Goal: Transaction & Acquisition: Purchase product/service

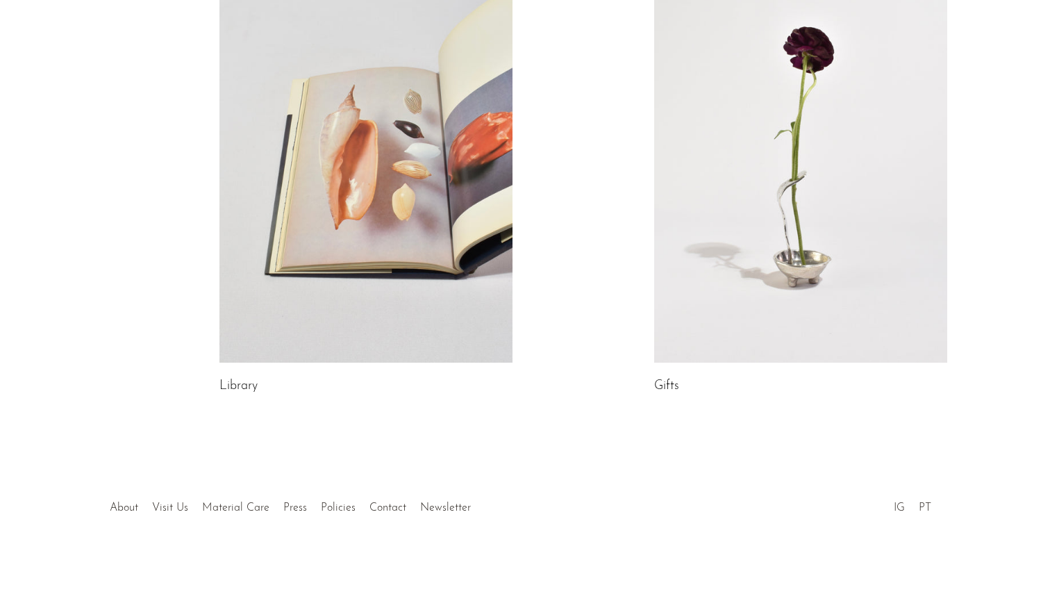
scroll to position [748, 0]
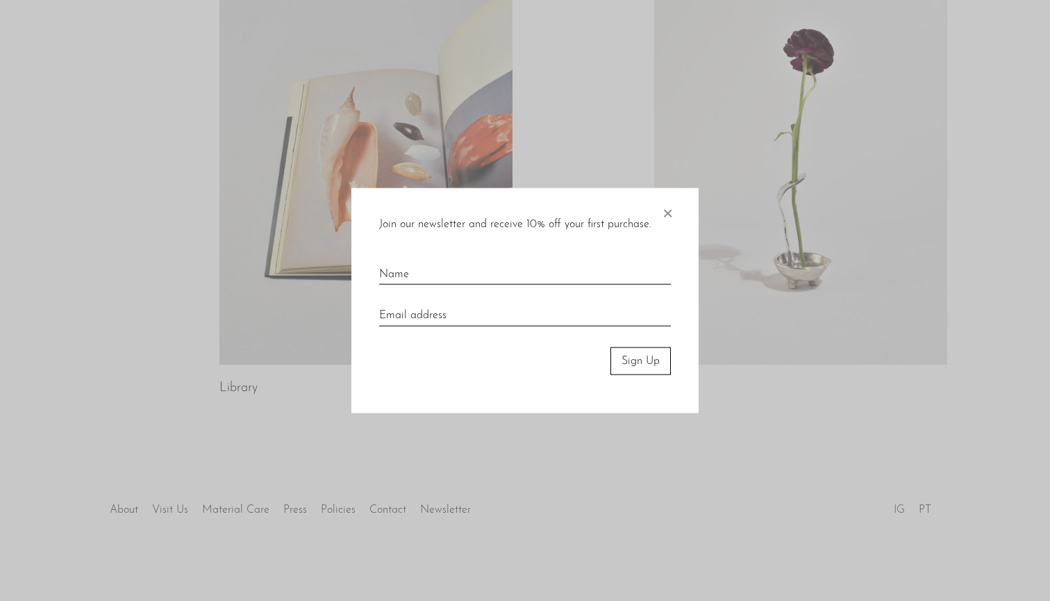
click at [392, 510] on div at bounding box center [525, 300] width 1050 height 601
click at [596, 211] on span "×" at bounding box center [667, 209] width 14 height 44
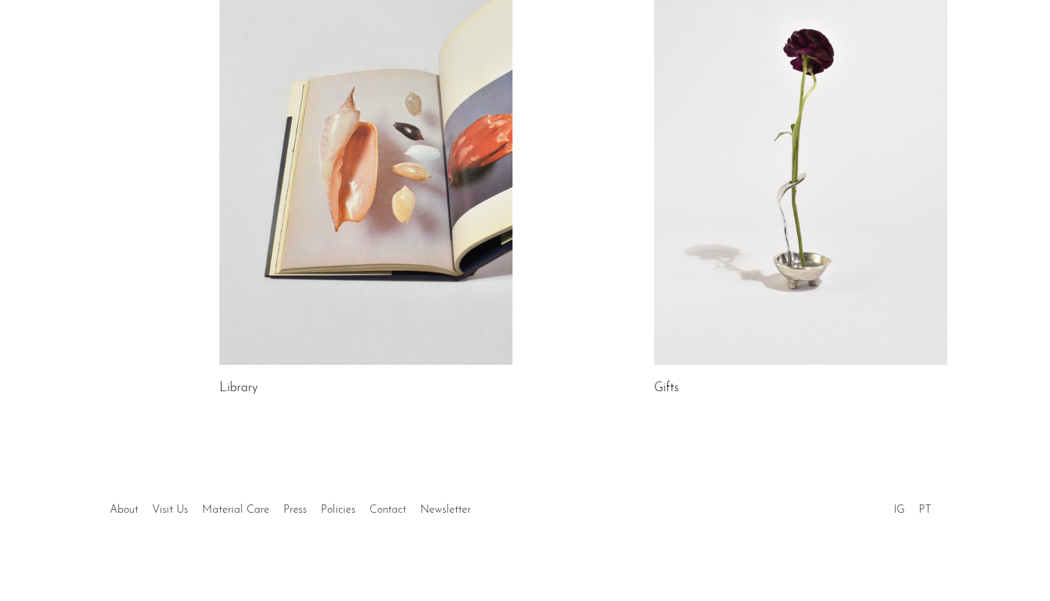
click at [379, 510] on link "Contact" at bounding box center [387, 509] width 37 height 11
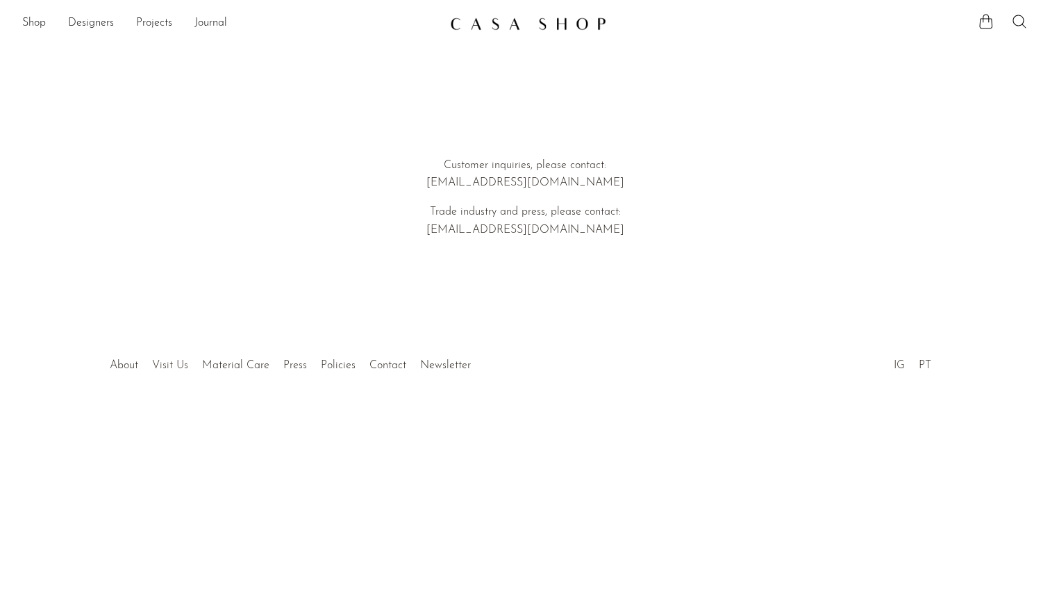
click at [178, 360] on link "Visit Us" at bounding box center [170, 365] width 36 height 11
click at [122, 365] on link "About" at bounding box center [124, 365] width 28 height 11
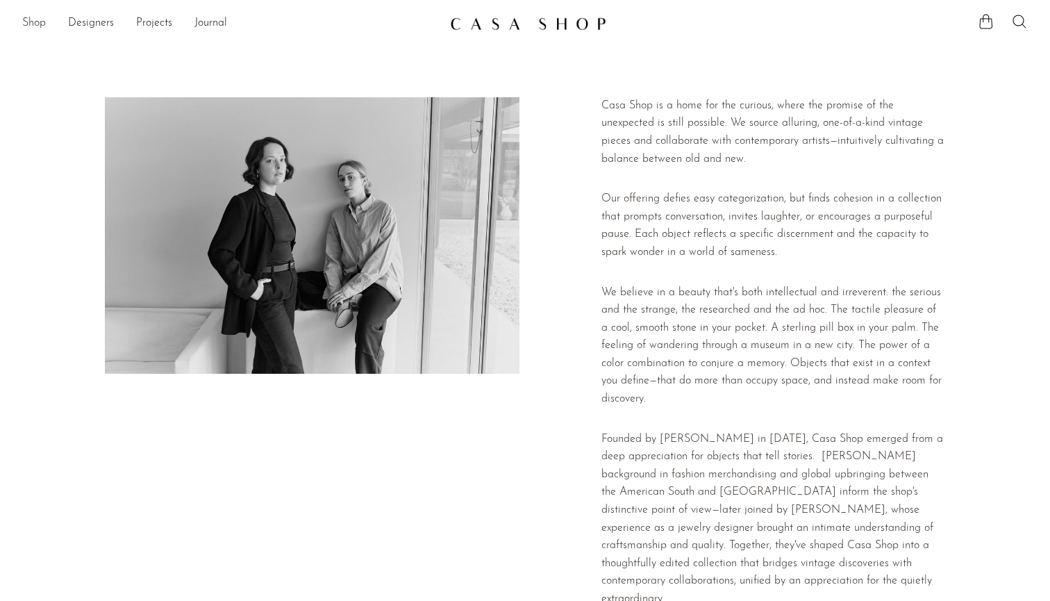
click at [39, 24] on link "Shop" at bounding box center [34, 24] width 24 height 18
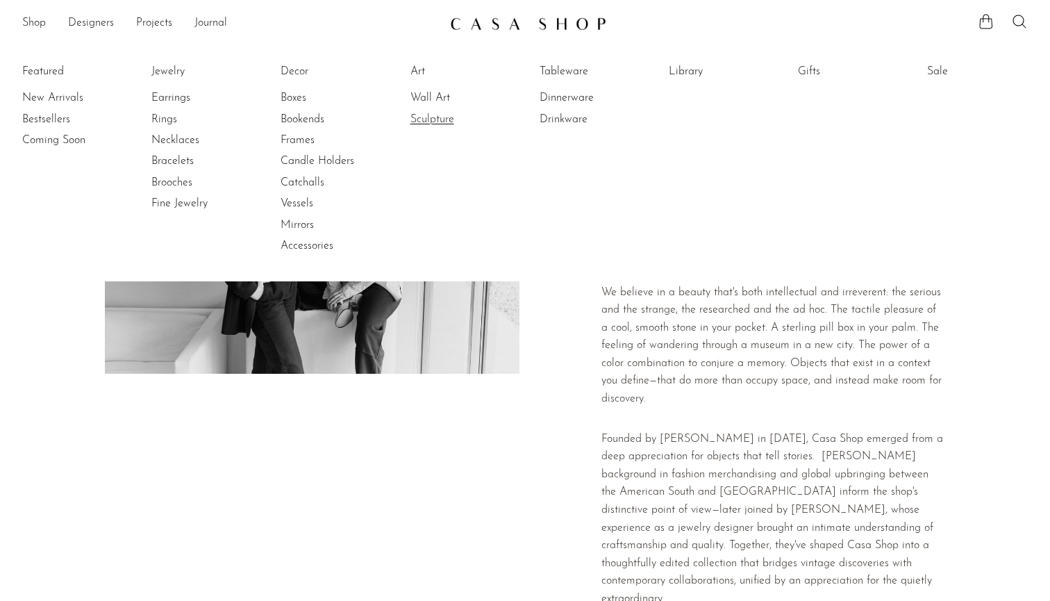
click at [440, 119] on link "Sculpture" at bounding box center [462, 119] width 104 height 15
click at [1016, 19] on icon at bounding box center [1019, 21] width 17 height 17
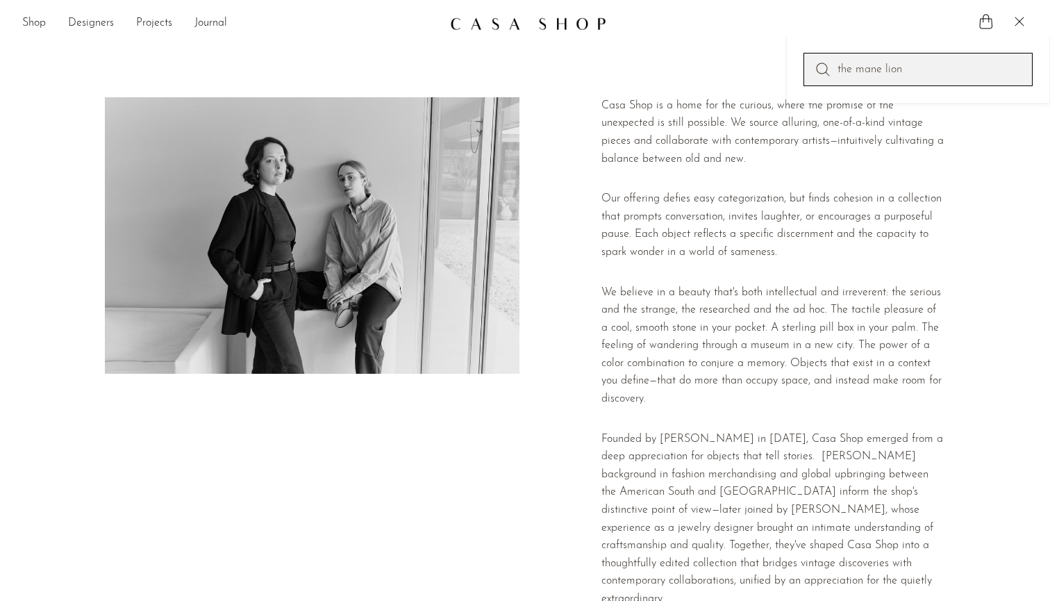
type input "the mane lion"
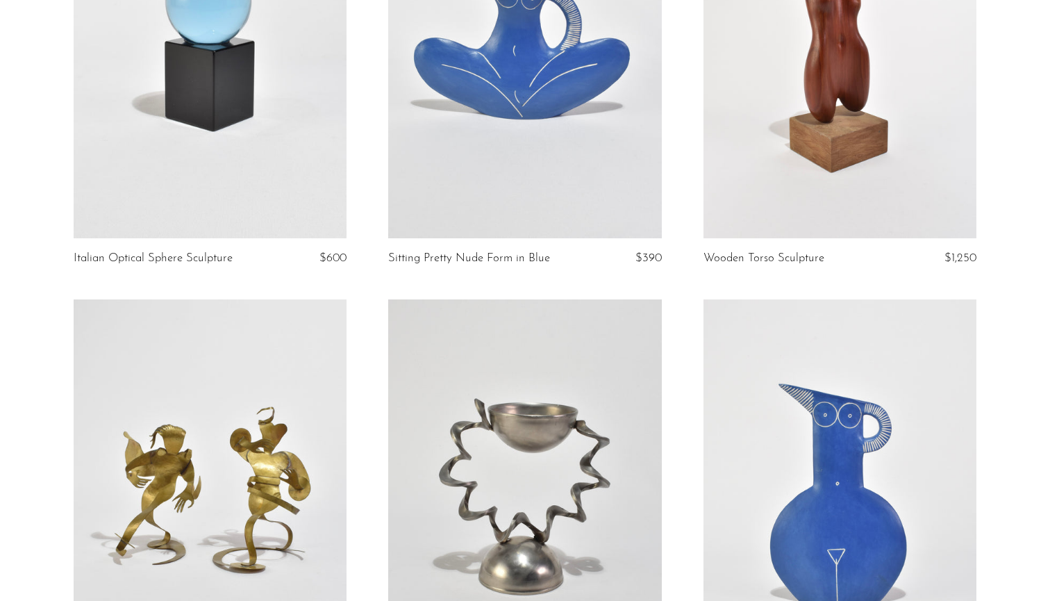
scroll to position [2498, 0]
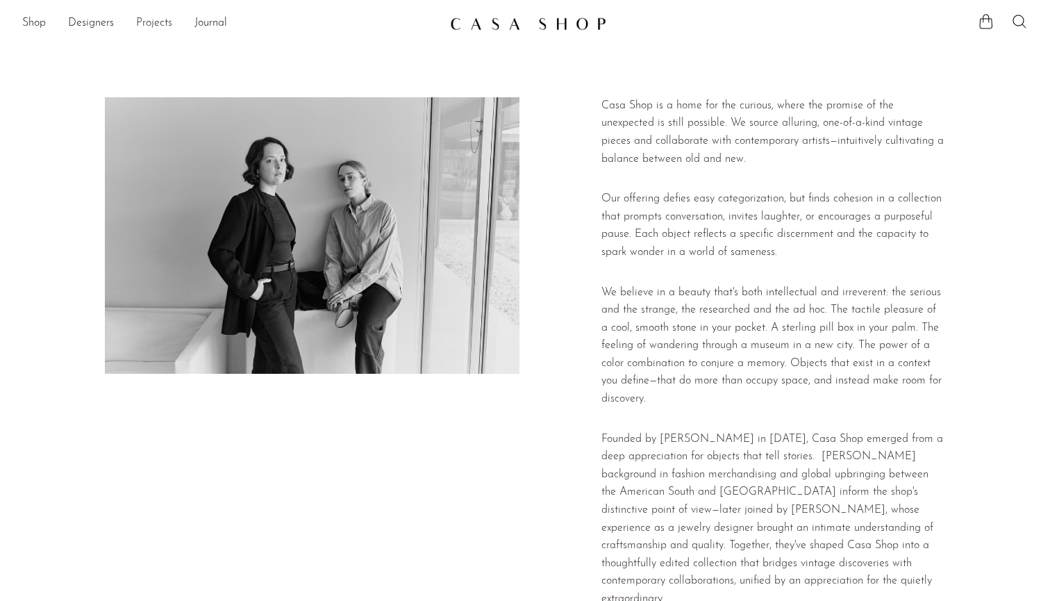
click at [159, 22] on link "Projects" at bounding box center [154, 24] width 36 height 18
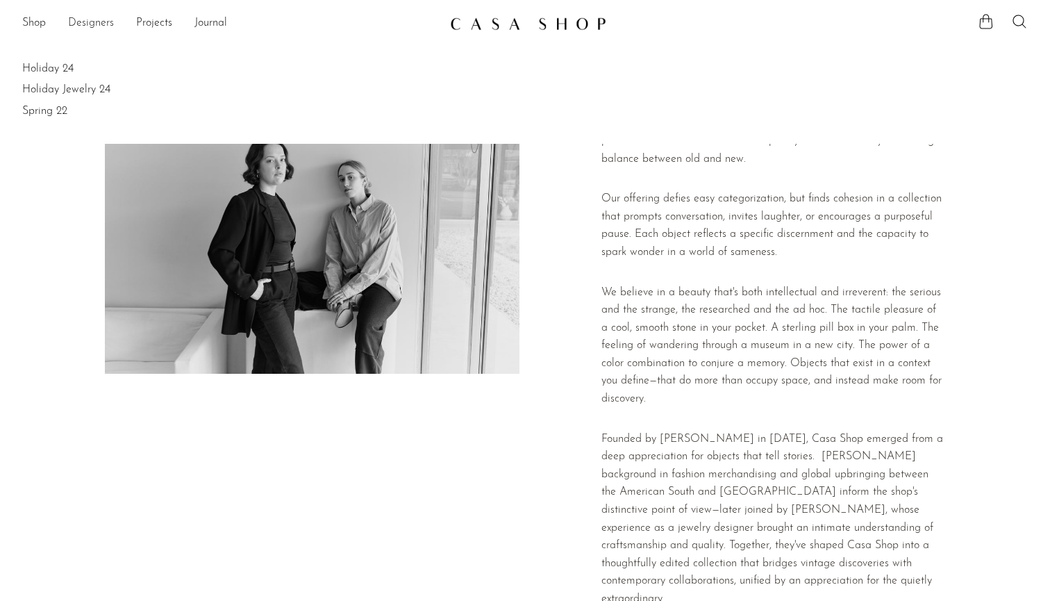
click at [97, 23] on link "Designers" at bounding box center [91, 24] width 46 height 18
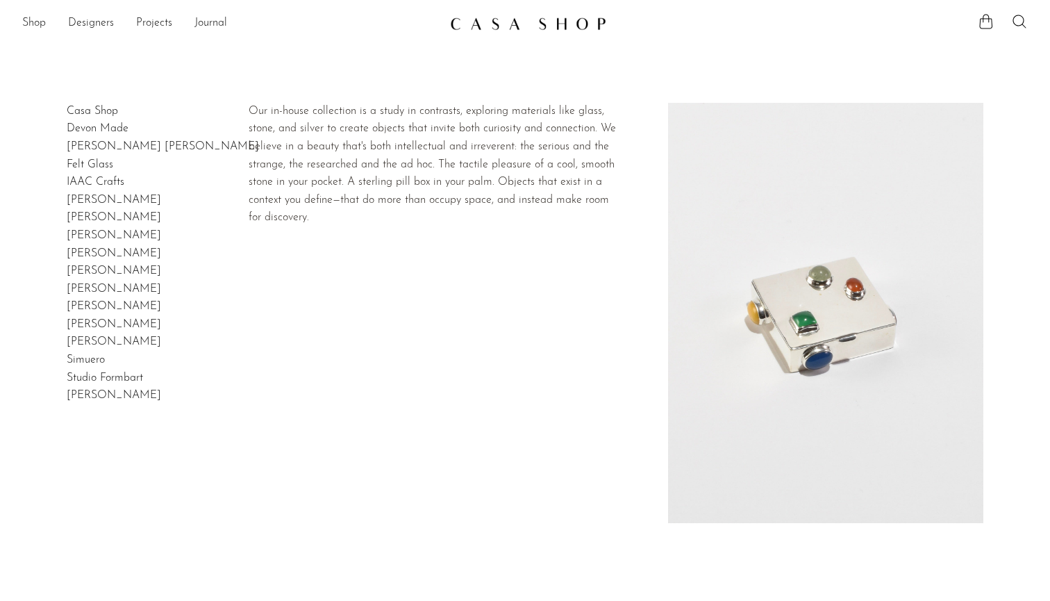
click at [101, 110] on link "Casa Shop" at bounding box center [92, 111] width 51 height 11
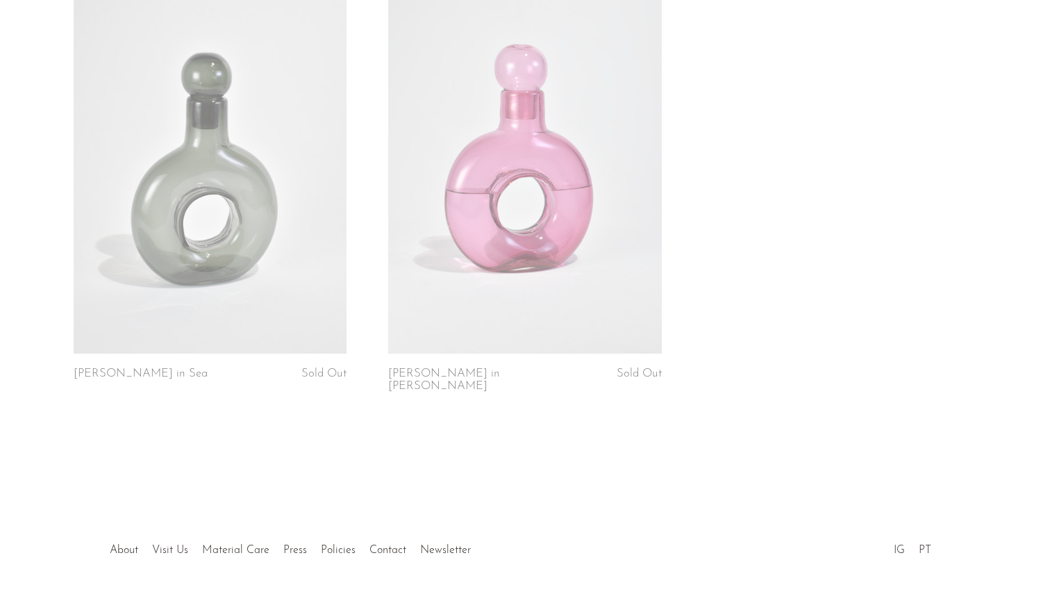
scroll to position [2945, 0]
